Goal: Transaction & Acquisition: Book appointment/travel/reservation

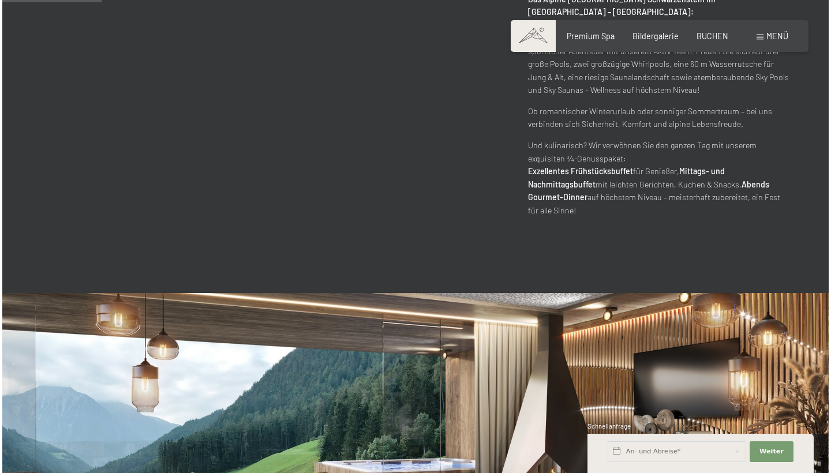
scroll to position [579, 0]
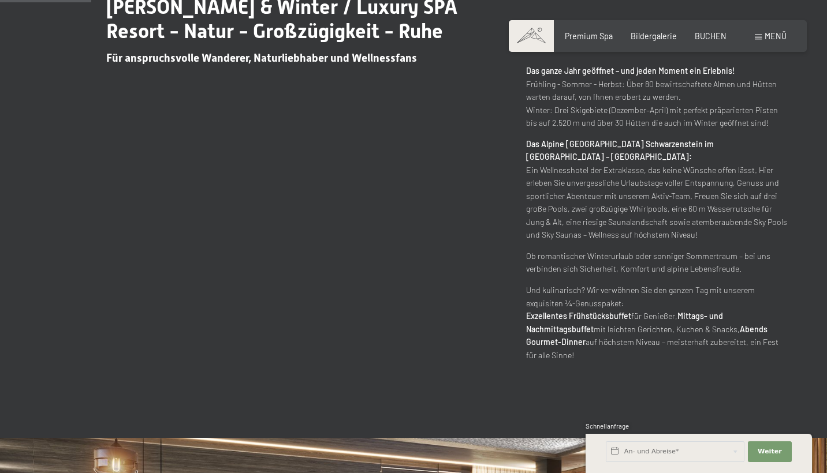
click at [767, 31] on div "Buchen Anfragen Premium Spa Bildergalerie BUCHEN Menü DE IT EN Gutschein Bilder…" at bounding box center [657, 37] width 257 height 12
click at [767, 35] on span "Menü" at bounding box center [775, 36] width 22 height 10
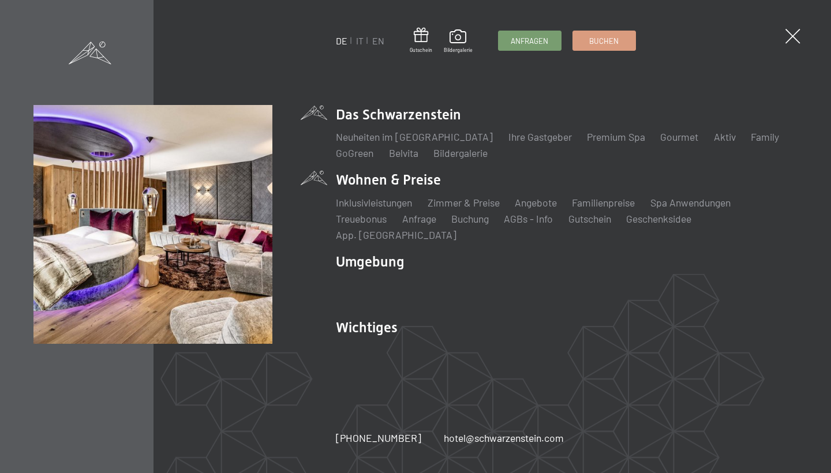
click at [391, 192] on li "Wohnen & Preise Inklusivleistungen Zimmer & Preise Liste Angebote Liste Familie…" at bounding box center [567, 206] width 462 height 72
click at [551, 209] on link "Angebote" at bounding box center [536, 202] width 42 height 13
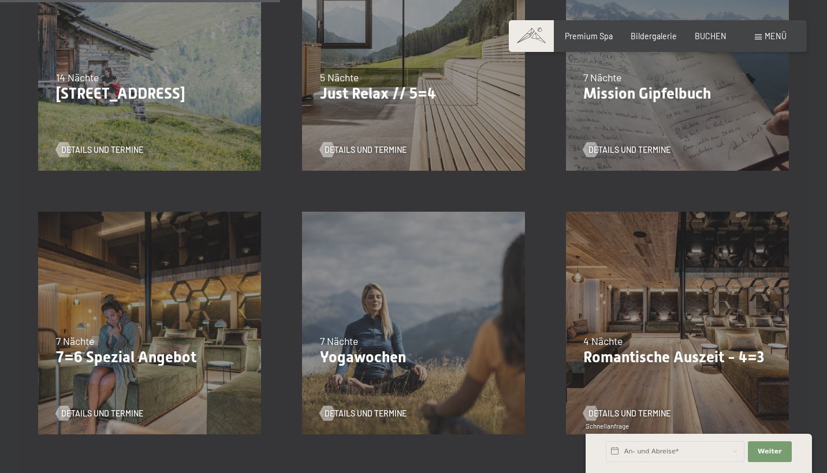
scroll to position [638, 0]
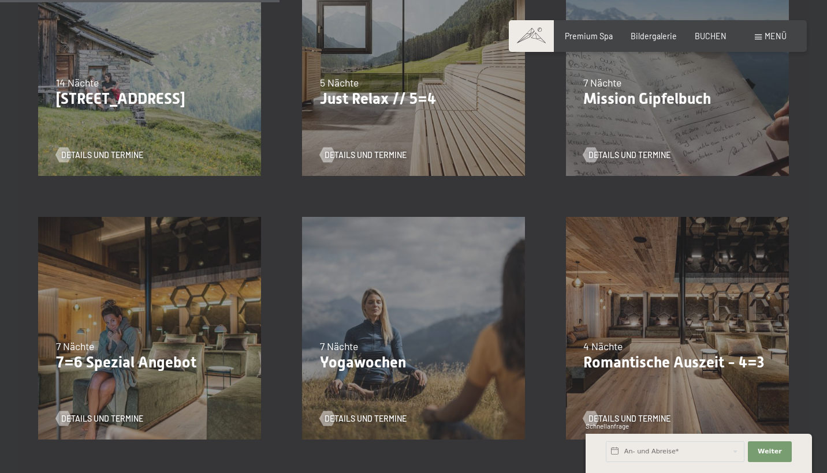
click at [361, 99] on p "Just Relax // 5=4" at bounding box center [414, 99] width 188 height 18
click at [340, 154] on span "Details und Termine" at bounding box center [377, 155] width 82 height 12
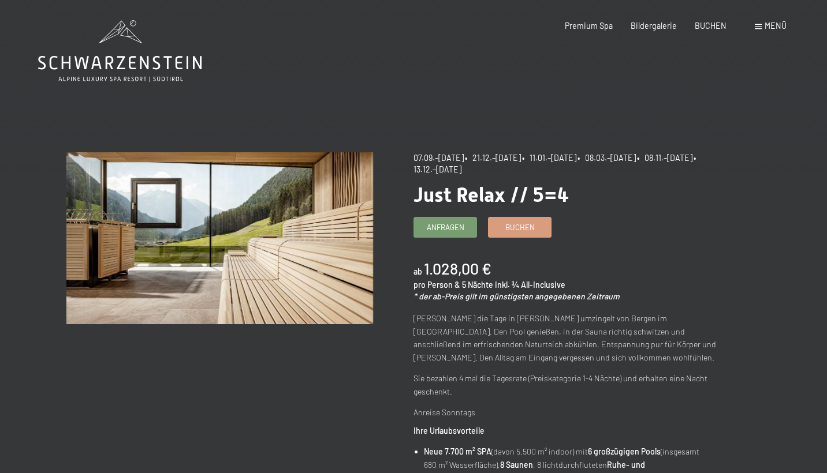
click at [771, 25] on span "Menü" at bounding box center [775, 26] width 22 height 10
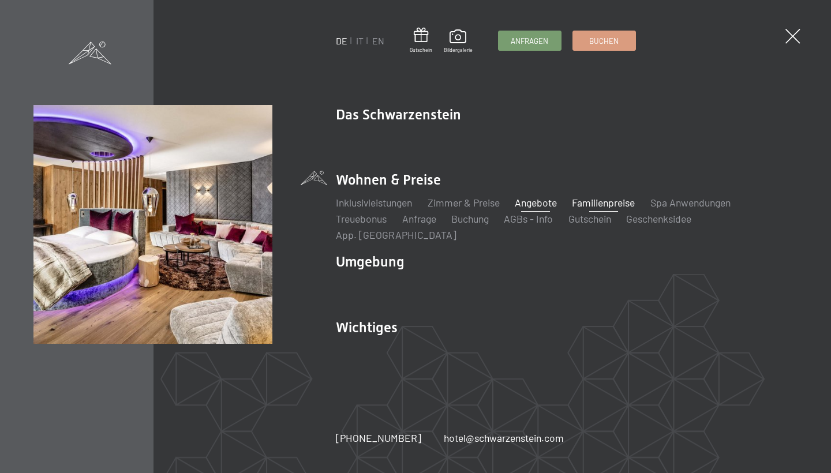
click at [626, 207] on link "Familienpreise" at bounding box center [603, 202] width 63 height 13
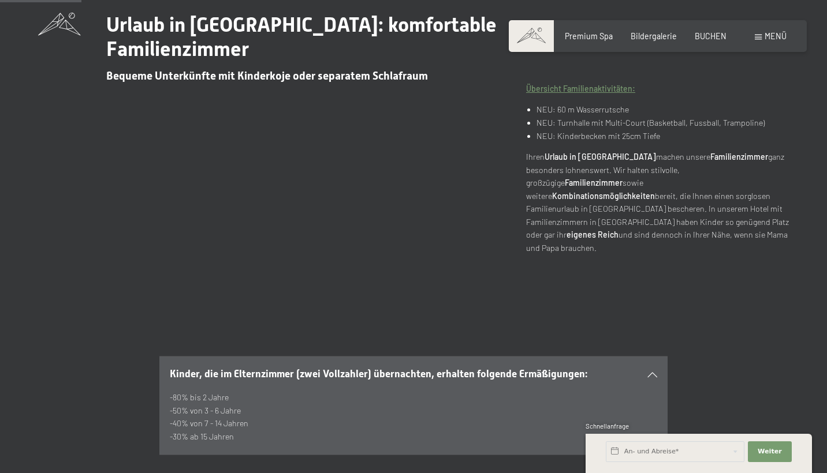
scroll to position [411, 0]
